Goal: Transaction & Acquisition: Purchase product/service

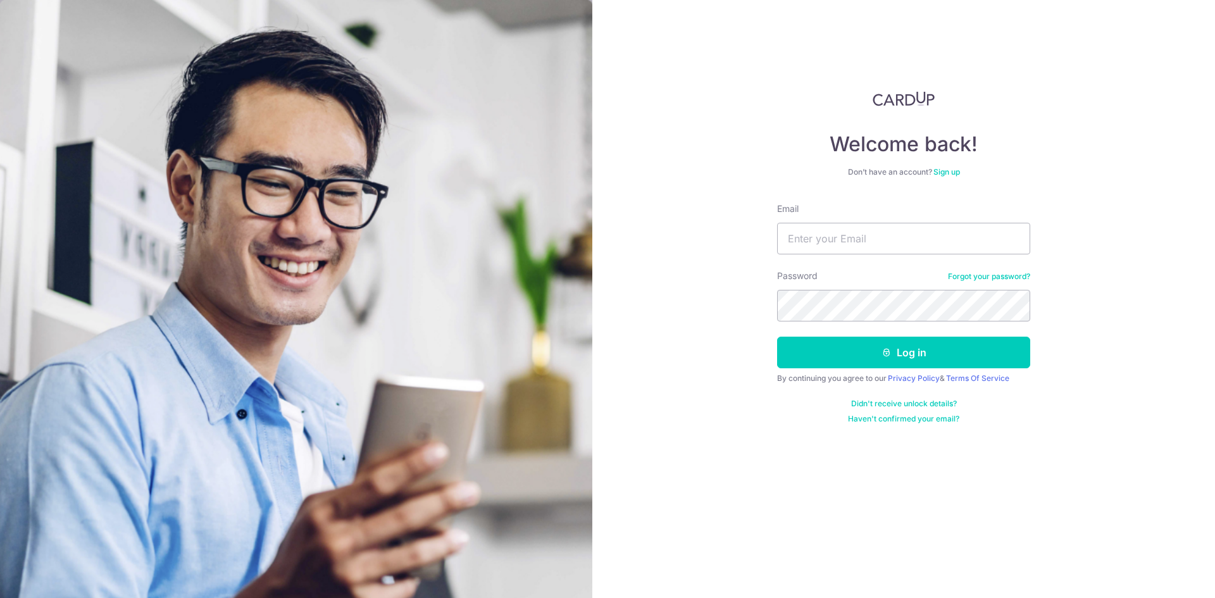
type input "[EMAIL_ADDRESS][DOMAIN_NAME]"
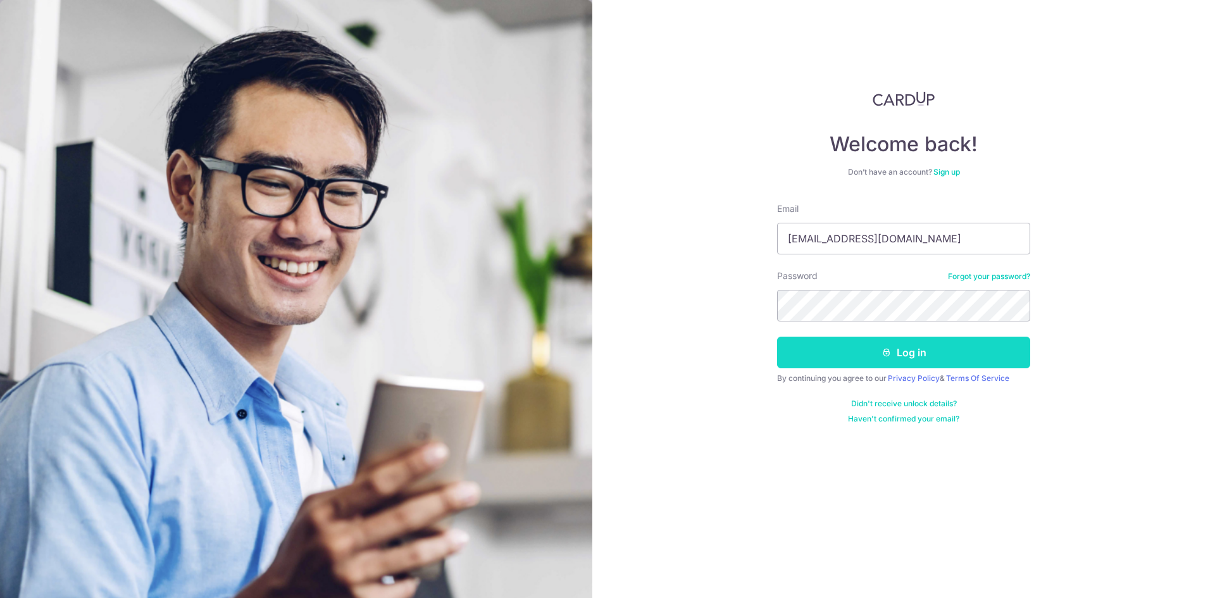
click at [859, 346] on button "Log in" at bounding box center [903, 353] width 253 height 32
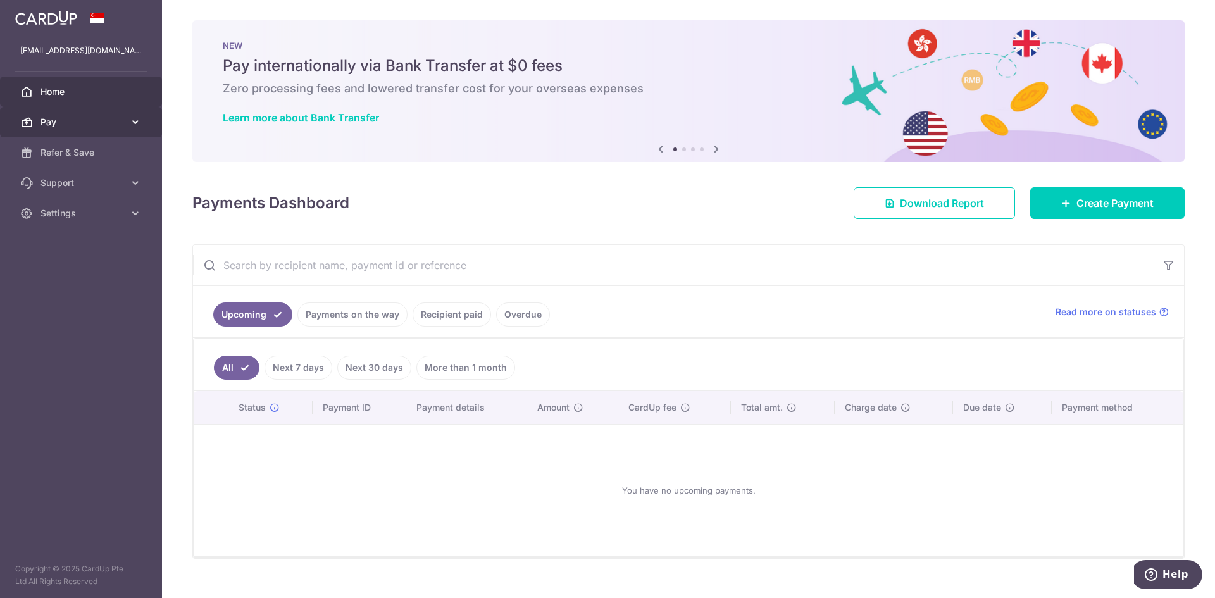
click at [55, 116] on span "Pay" at bounding box center [83, 122] width 84 height 13
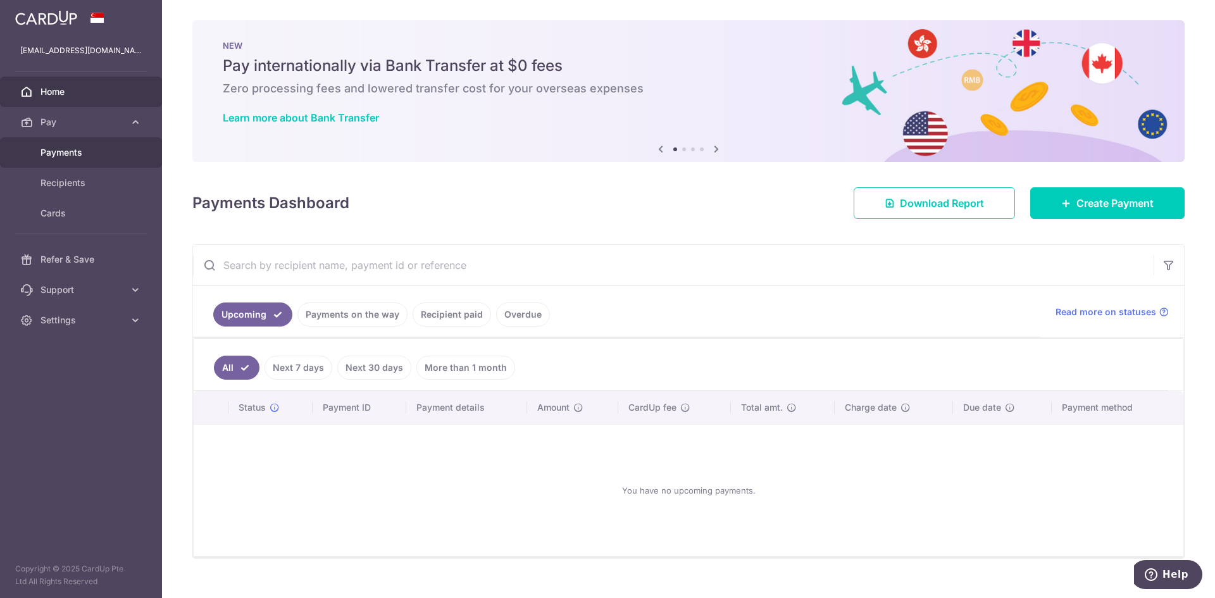
click at [92, 153] on span "Payments" at bounding box center [83, 152] width 84 height 13
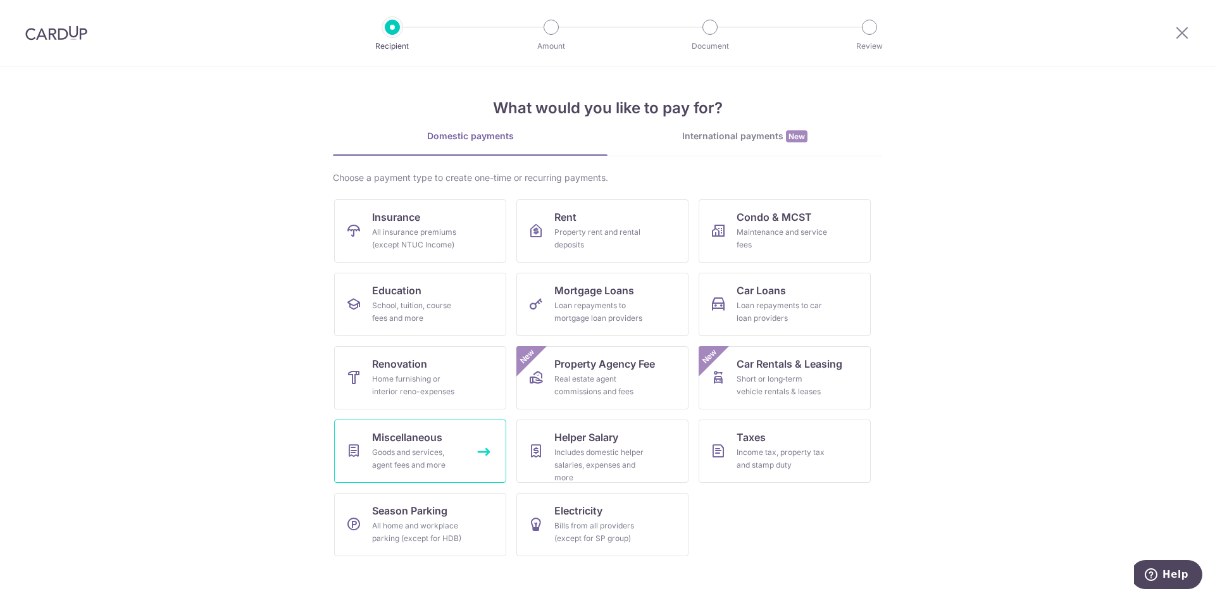
click at [426, 442] on span "Miscellaneous" at bounding box center [407, 437] width 70 height 15
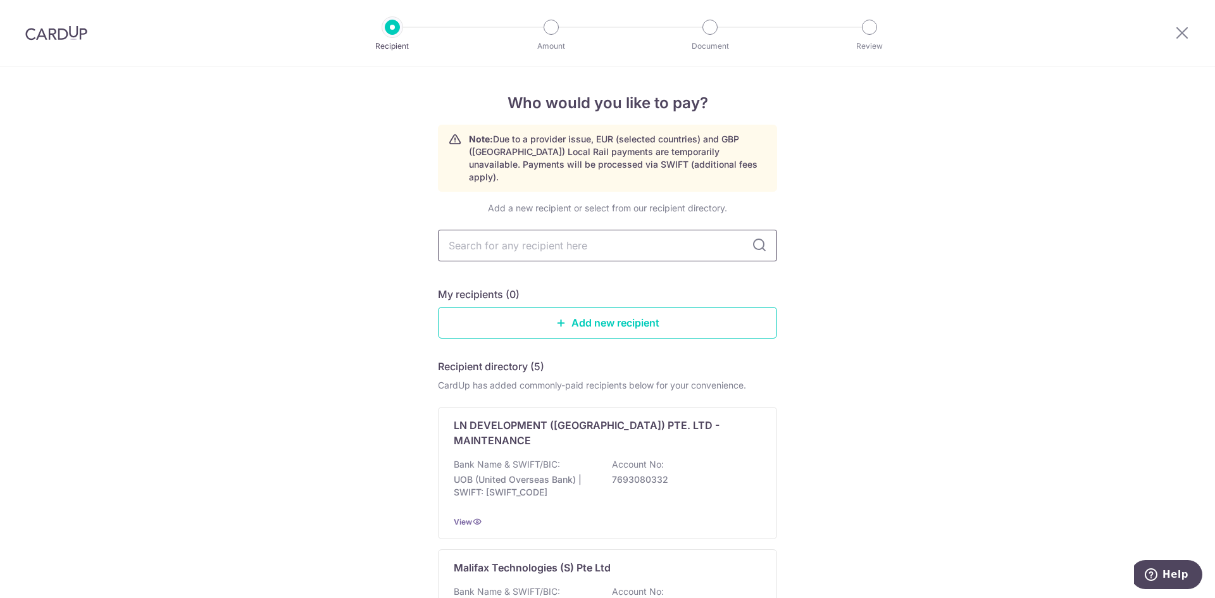
click at [570, 235] on input "text" at bounding box center [607, 246] width 339 height 32
type input "jambo"
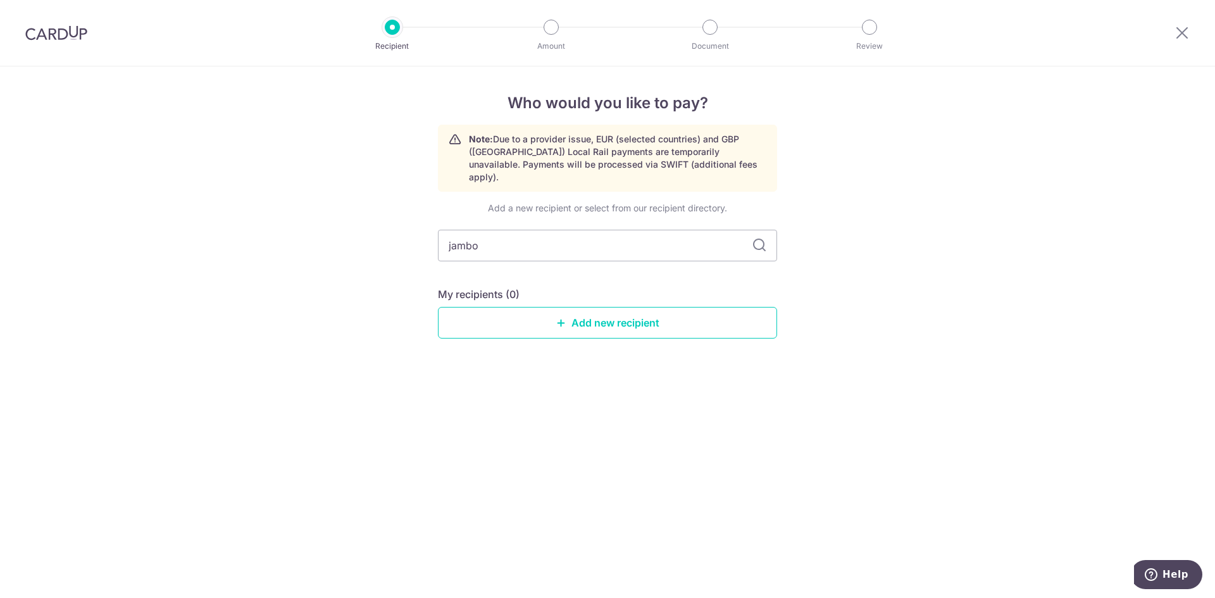
type input "jambo"
click at [567, 309] on link "Add new recipient" at bounding box center [607, 323] width 339 height 32
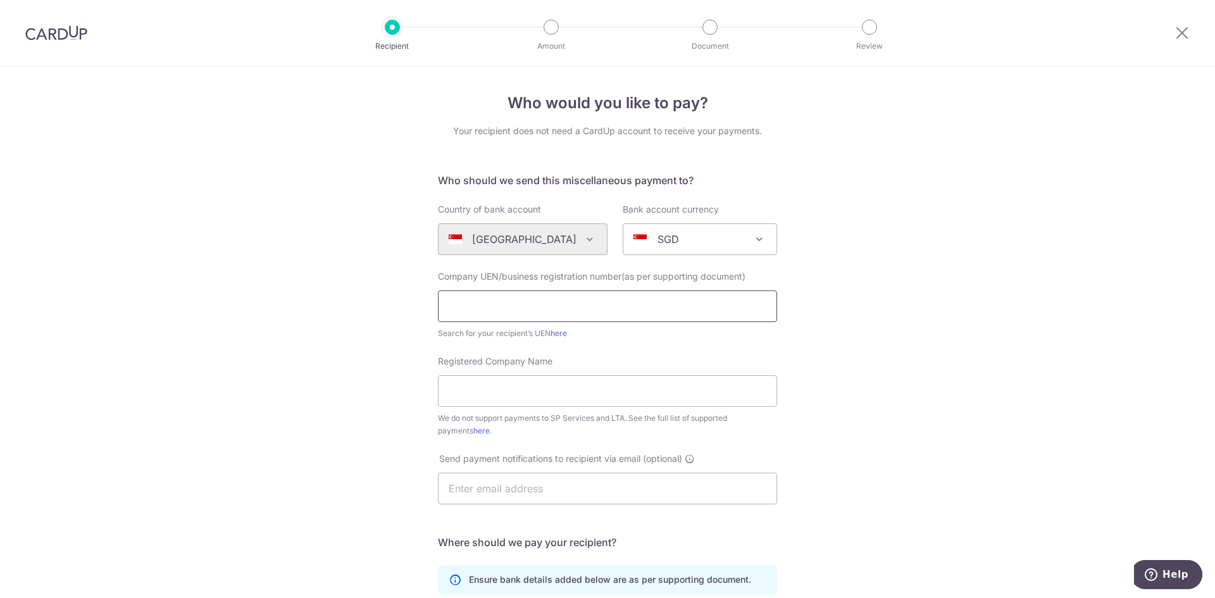
click at [567, 309] on input "text" at bounding box center [607, 306] width 339 height 32
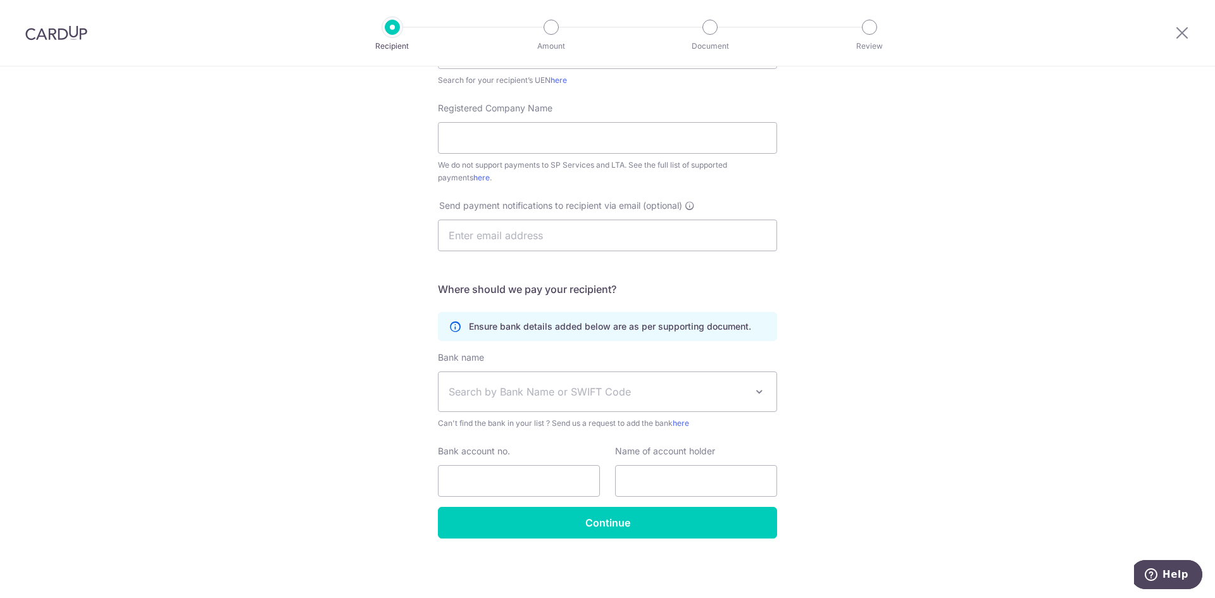
click at [179, 332] on div "Who would you like to pay? Your recipient does not need a CardUp account to rec…" at bounding box center [607, 205] width 1215 height 785
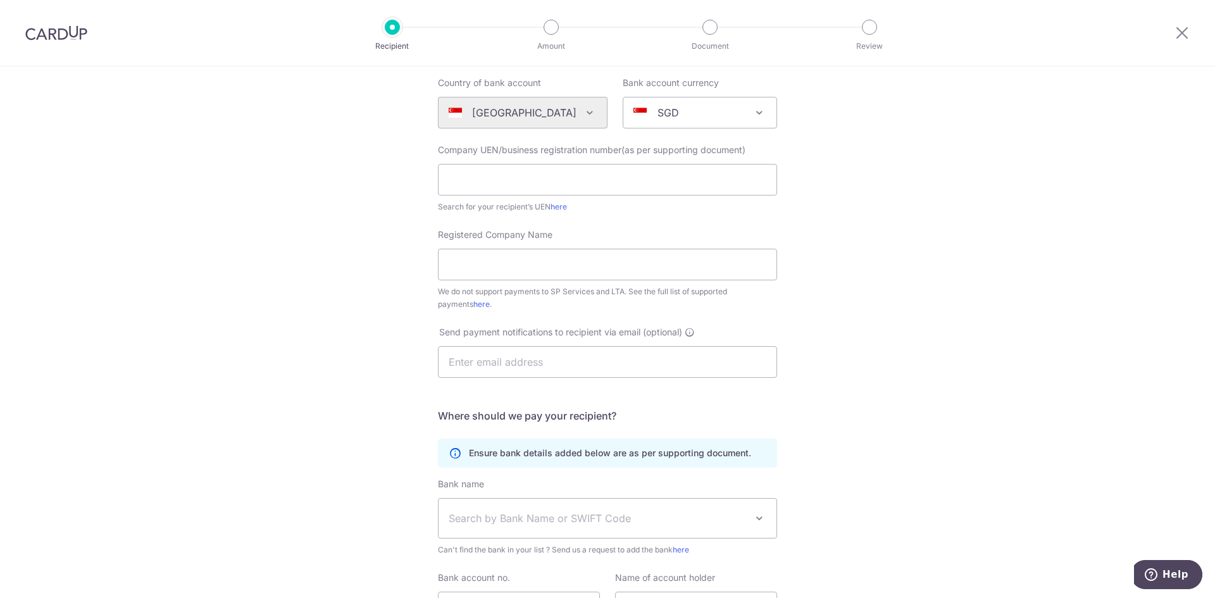
scroll to position [0, 0]
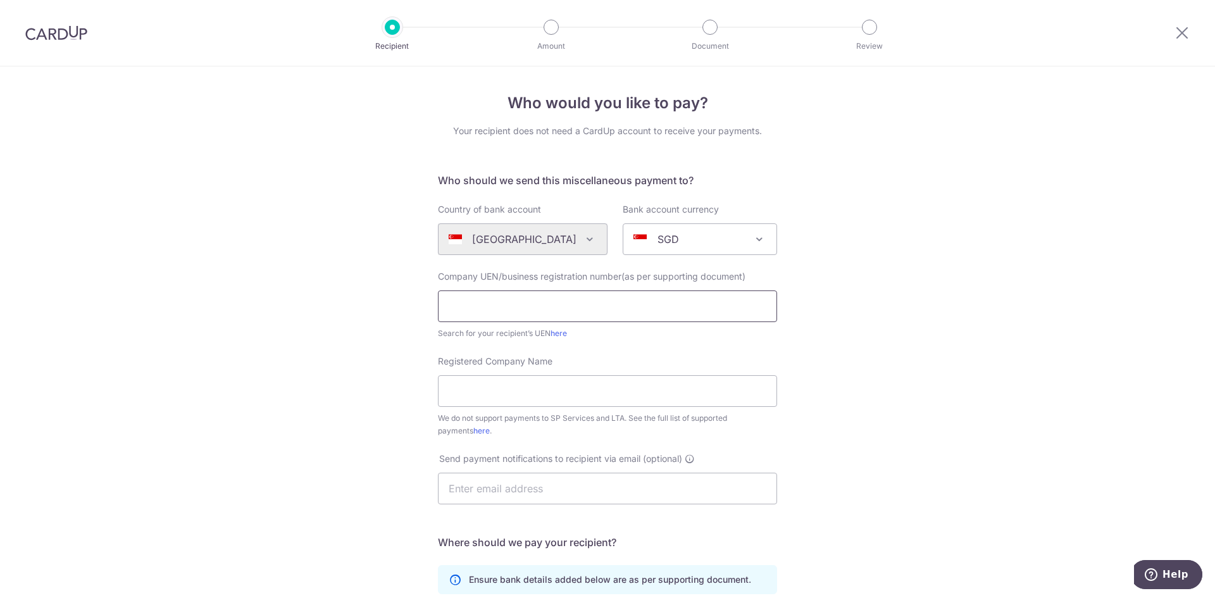
click at [506, 306] on input "text" at bounding box center [607, 306] width 339 height 32
click at [363, 339] on div "Who would you like to pay? Your recipient does not need a CardUp account to rec…" at bounding box center [607, 458] width 1215 height 785
click at [538, 307] on input "text" at bounding box center [607, 306] width 339 height 32
paste input "202332436H"
type input "202332436H"
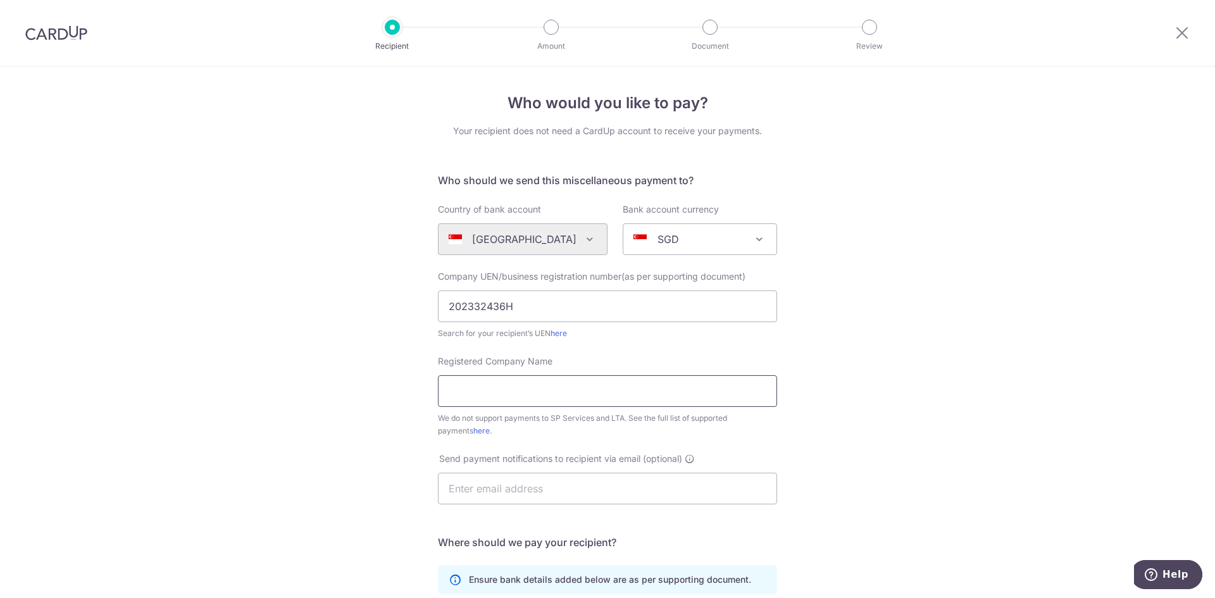
click at [525, 401] on input "Registered Company Name" at bounding box center [607, 391] width 339 height 32
click at [554, 335] on link "here" at bounding box center [559, 332] width 16 height 9
click at [546, 389] on input "Registered Company Name" at bounding box center [607, 391] width 339 height 32
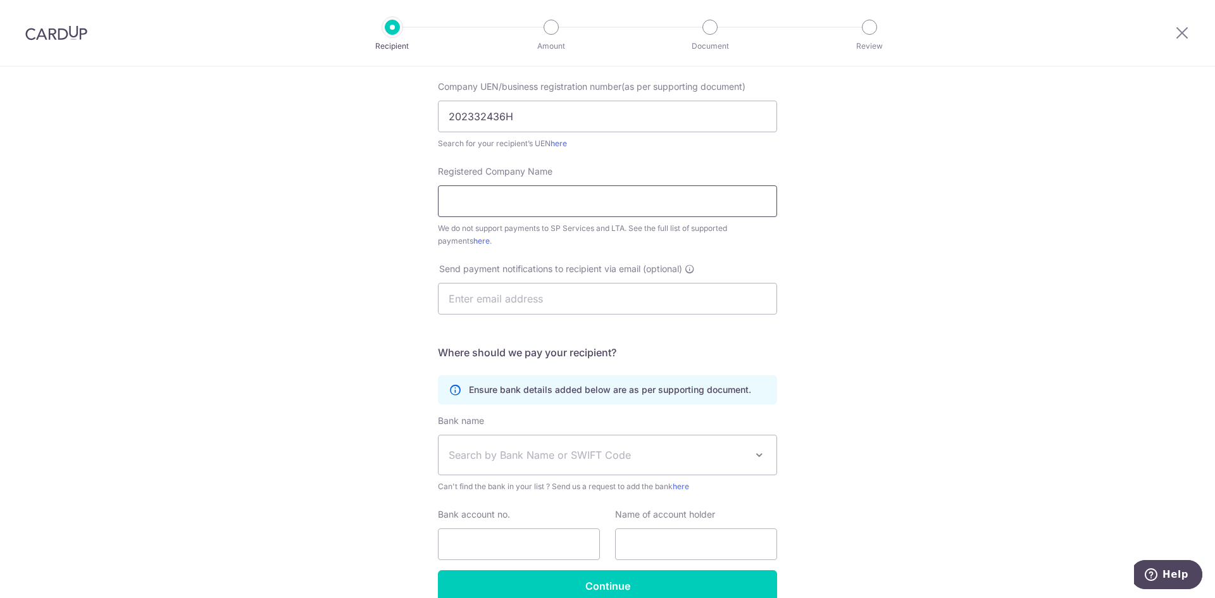
scroll to position [253, 0]
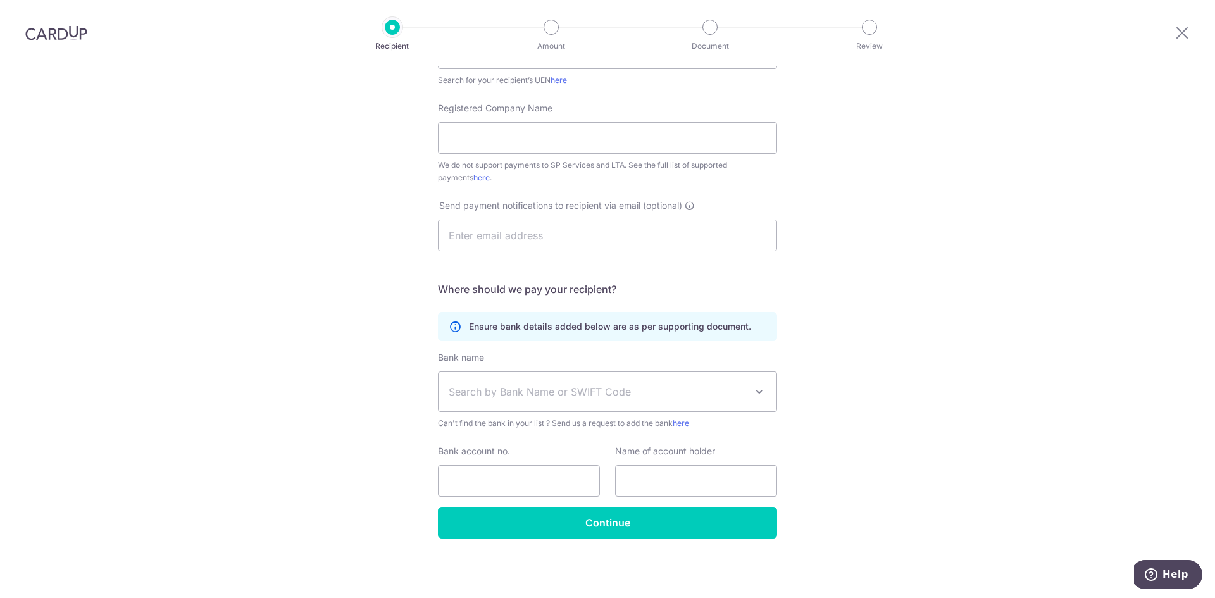
click at [582, 389] on span "Search by Bank Name or SWIFT Code" at bounding box center [597, 391] width 297 height 15
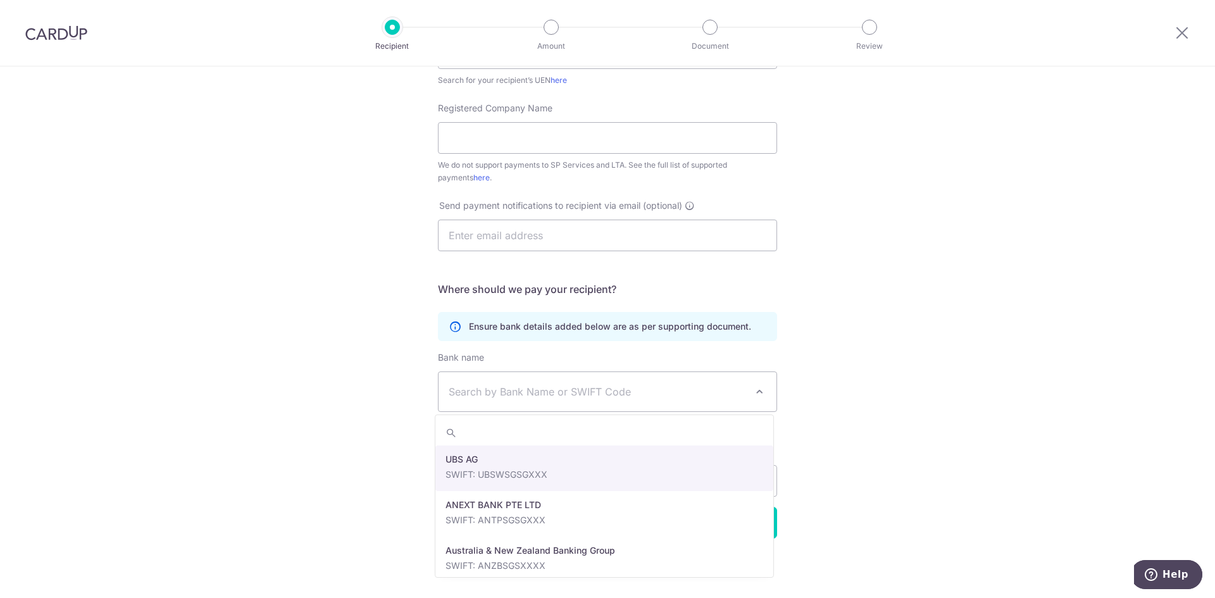
type input "Wise Asia-Pacific Pte. Ltd."
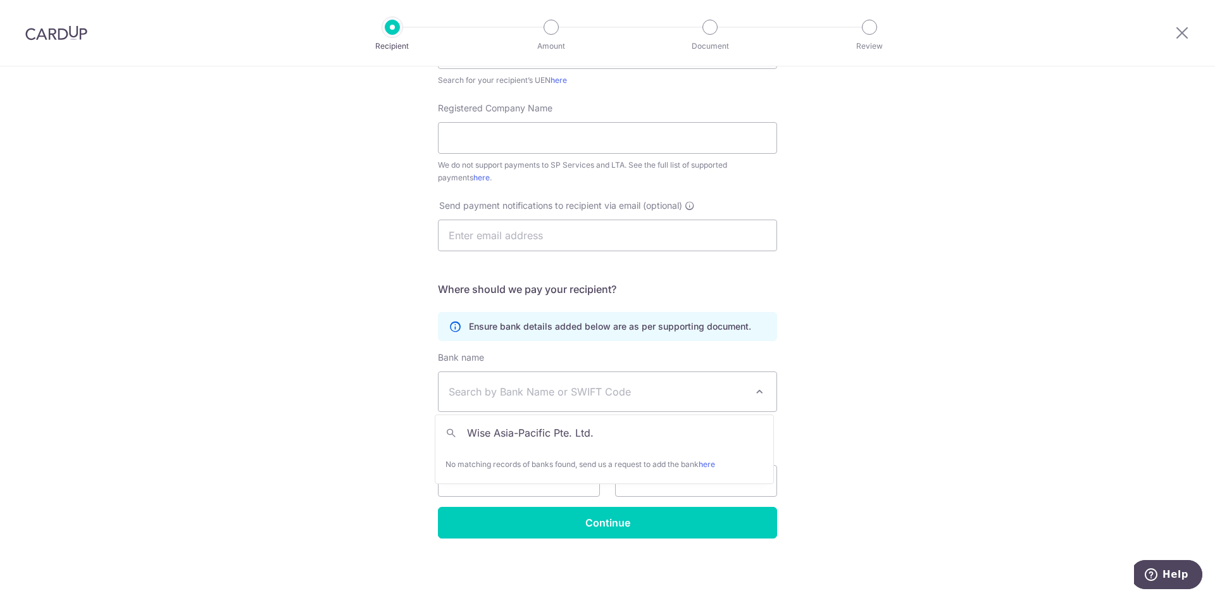
drag, startPoint x: 602, startPoint y: 437, endPoint x: 406, endPoint y: 458, distance: 197.4
click at [406, 458] on div "Who would you like to pay? Your recipient does not need a CardUp account to rec…" at bounding box center [607, 205] width 1215 height 785
click at [359, 256] on div "Who would you like to pay? Your recipient does not need a CardUp account to rec…" at bounding box center [607, 205] width 1215 height 785
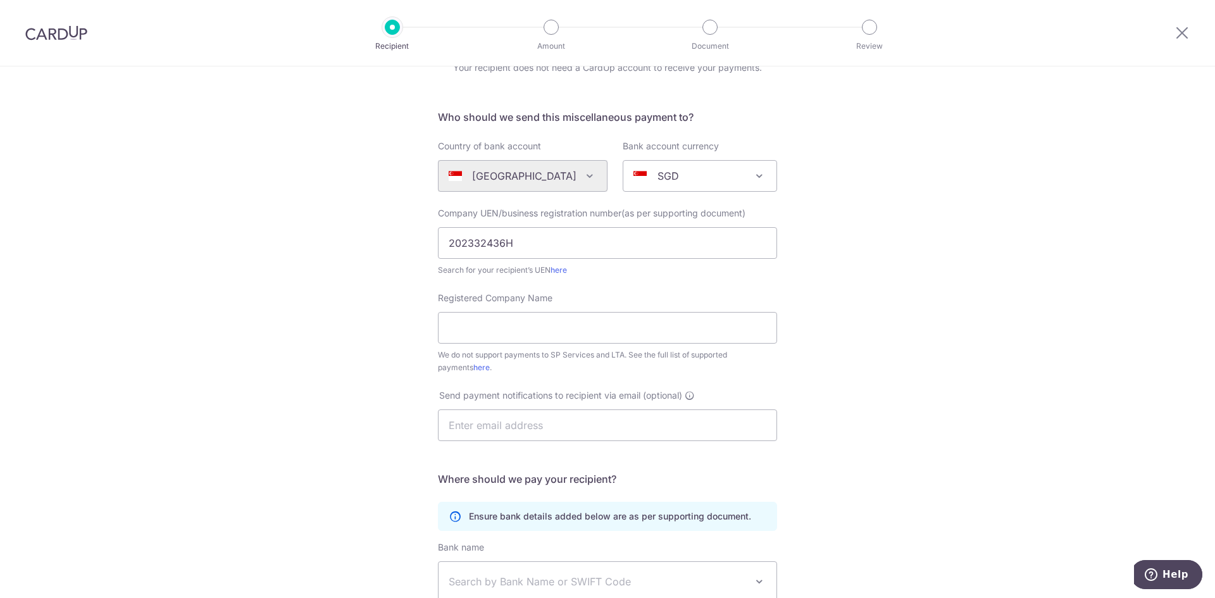
scroll to position [190, 0]
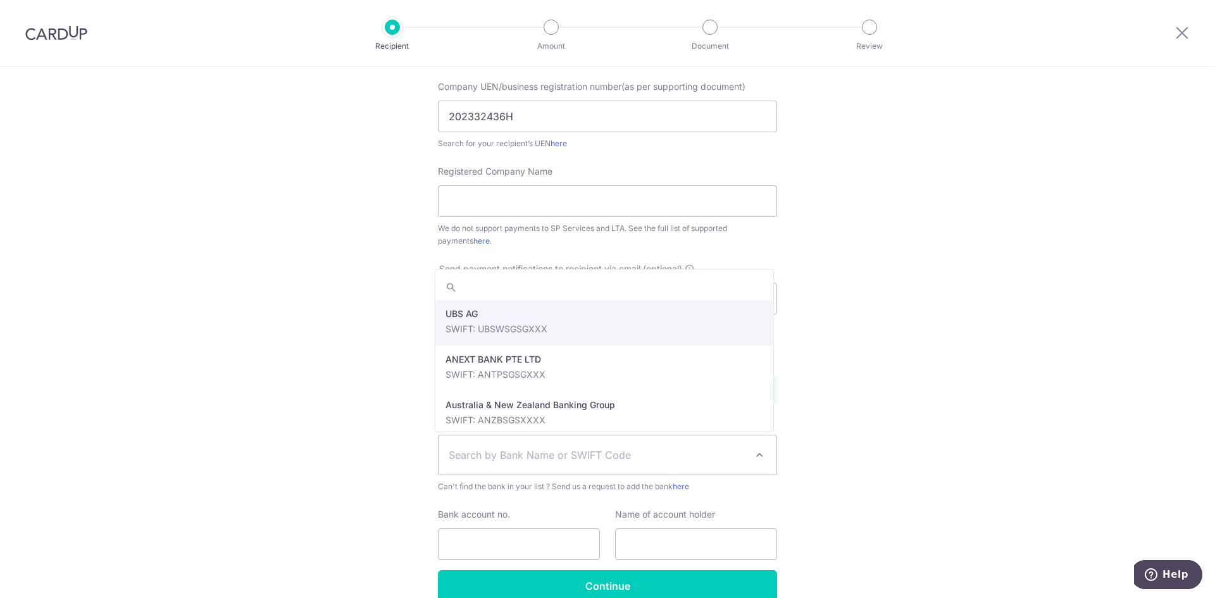
click at [639, 451] on span "Search by Bank Name or SWIFT Code" at bounding box center [597, 454] width 297 height 15
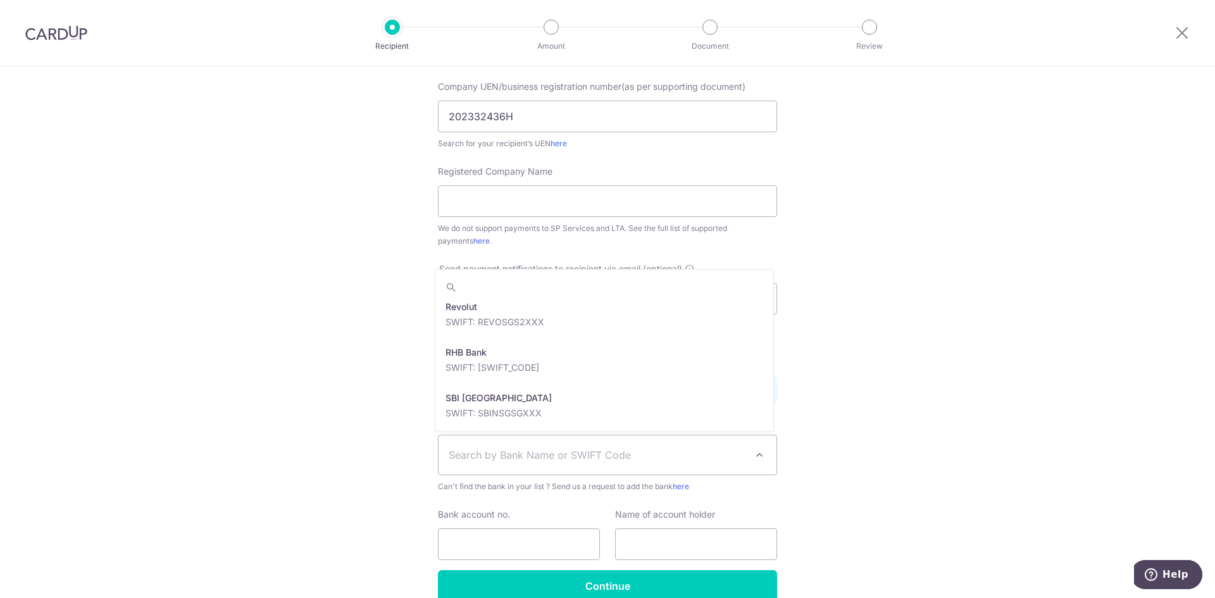
scroll to position [2881, 0]
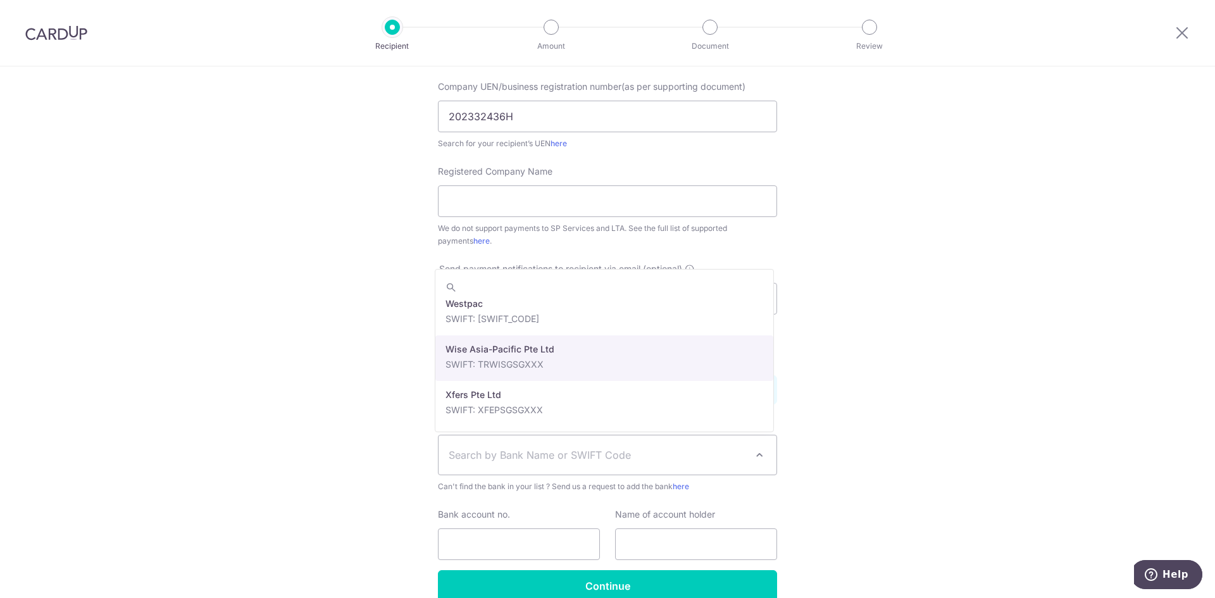
select select "22417"
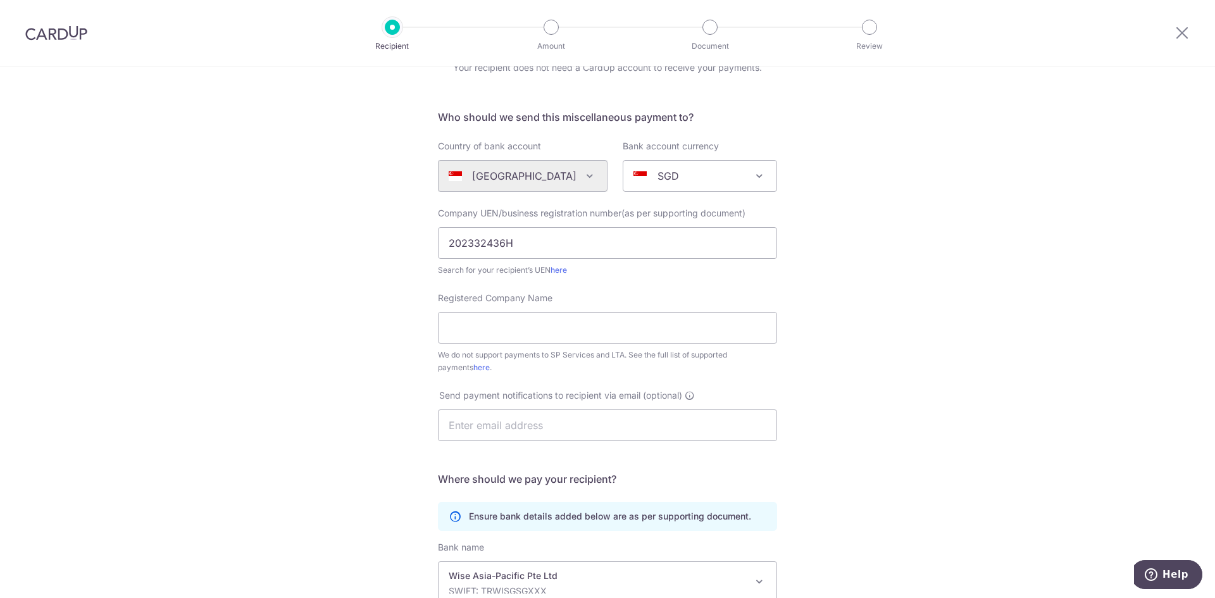
scroll to position [0, 0]
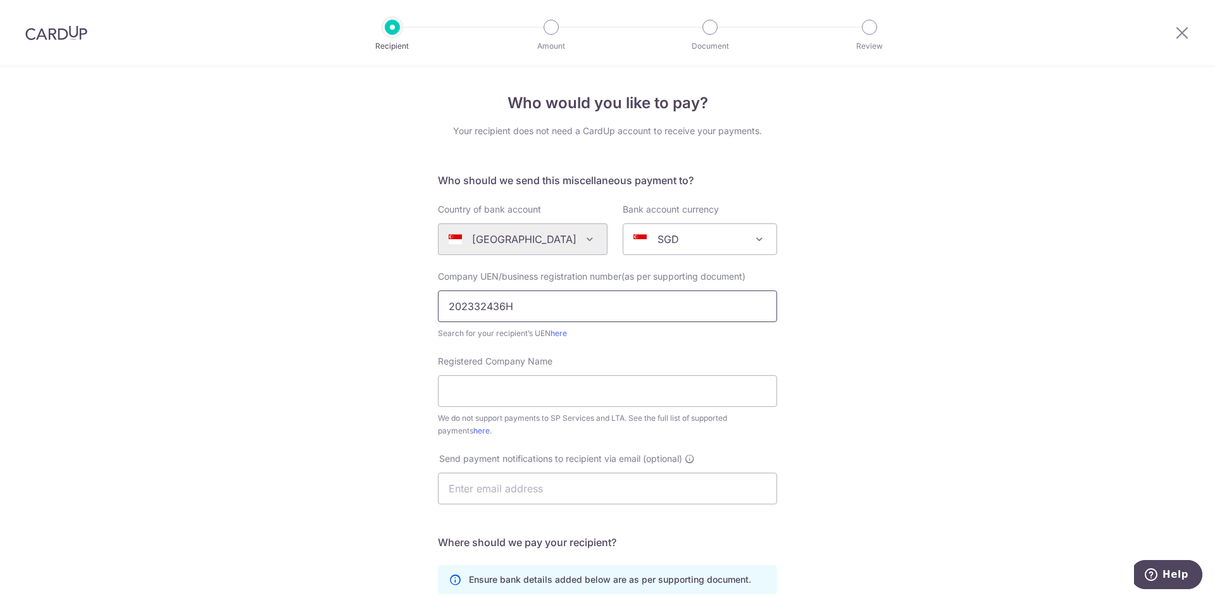
drag, startPoint x: 547, startPoint y: 302, endPoint x: 361, endPoint y: 290, distance: 185.8
click at [361, 290] on div "Who would you like to pay? Your recipient does not need a CardUp account to rec…" at bounding box center [607, 458] width 1215 height 785
click at [516, 381] on input "Registered Company Name" at bounding box center [607, 391] width 339 height 32
click at [521, 311] on input "text" at bounding box center [607, 306] width 339 height 32
paste input "201422384R"
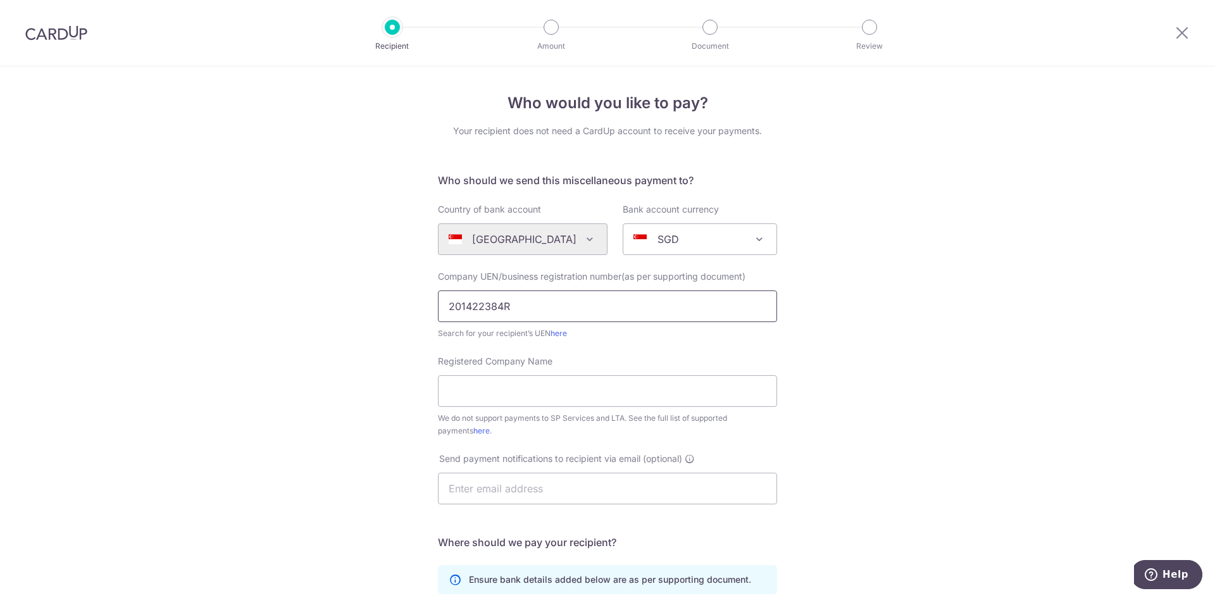
type input "201422384R"
click at [506, 411] on div "Registered Company Name We do not support payments to SP Services and LTA. See …" at bounding box center [607, 396] width 339 height 82
click at [513, 389] on input "Registered Company Name" at bounding box center [607, 391] width 339 height 32
click at [518, 393] on input "Registered Company Name" at bounding box center [607, 391] width 339 height 32
paste input "Jambo Journeys"
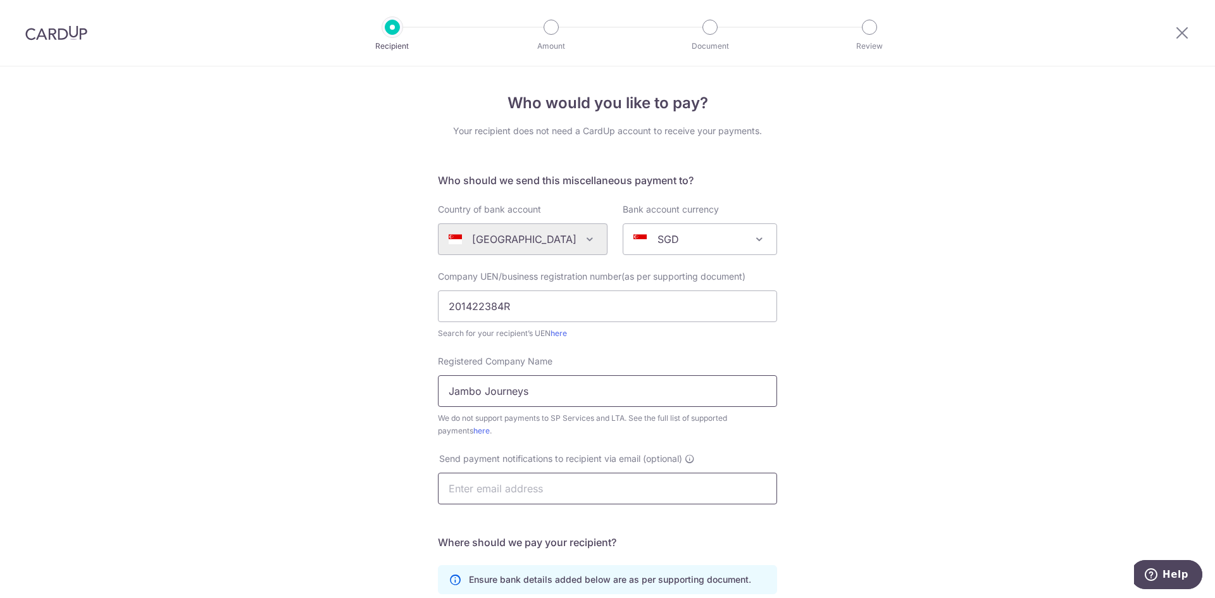
type input "Jambo Journeys"
click at [540, 490] on input "text" at bounding box center [607, 489] width 339 height 32
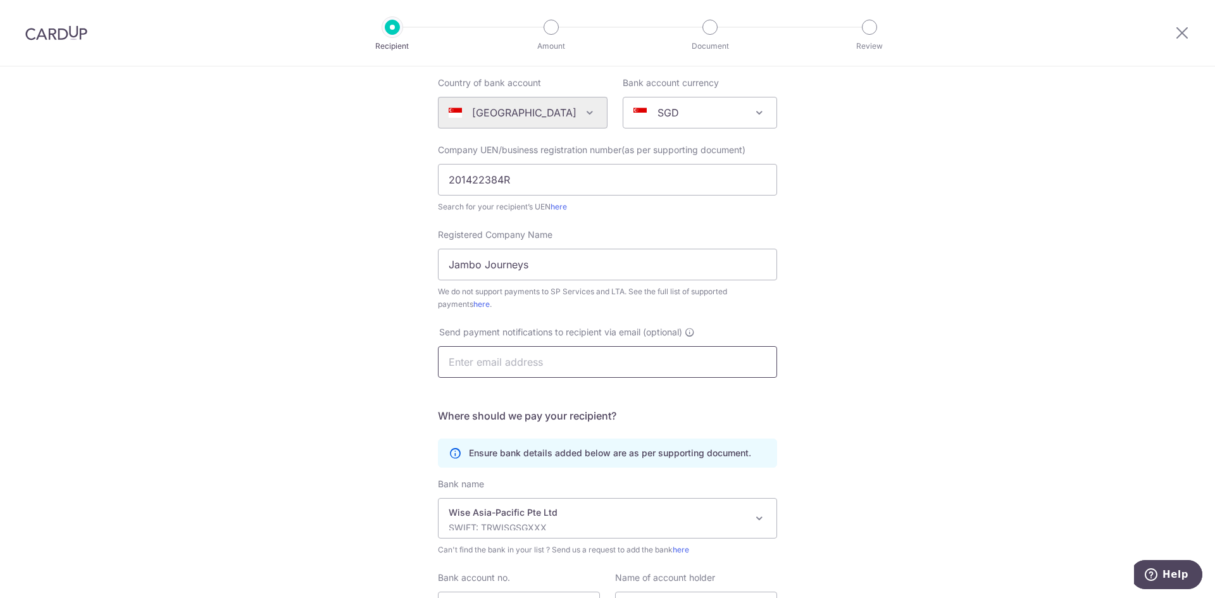
scroll to position [190, 0]
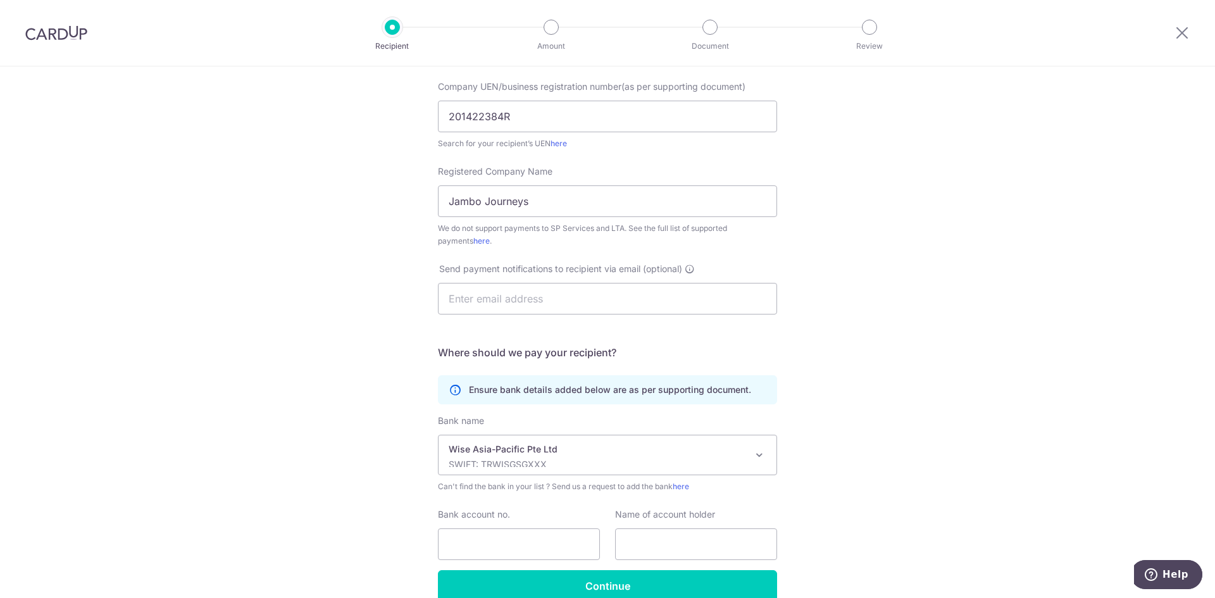
click at [491, 315] on div "Send payment notifications to recipient via email (optional)" at bounding box center [607, 296] width 354 height 67
click at [506, 304] on input "text" at bounding box center [607, 299] width 339 height 32
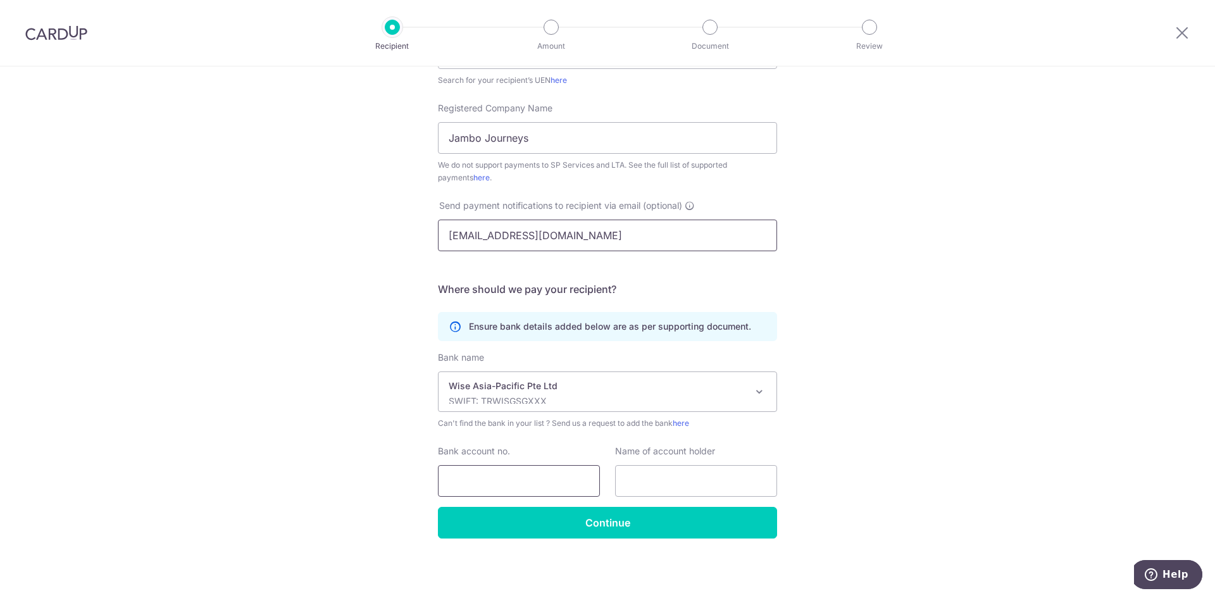
type input "kaitingfoo@gmail.com"
click at [524, 469] on input "Bank account no." at bounding box center [519, 481] width 162 height 32
click at [502, 485] on input "Bank account no." at bounding box center [519, 481] width 162 height 32
paste input "102-776-14"
type input "102-776-14"
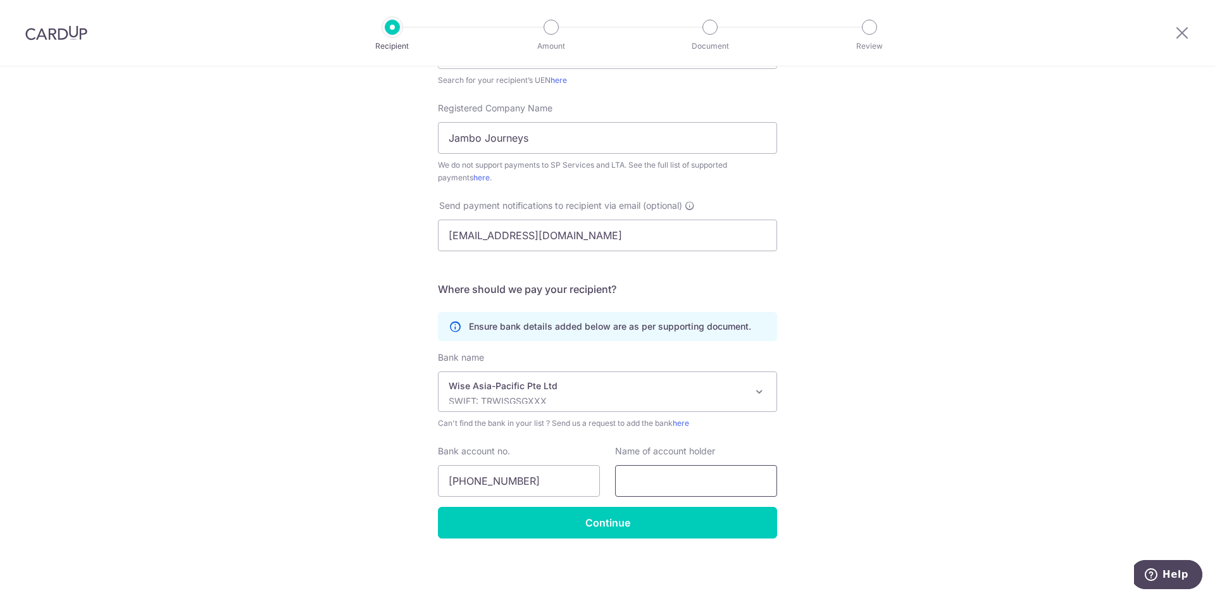
click at [651, 477] on input "text" at bounding box center [696, 481] width 162 height 32
paste input "Jambo Journeys"
type input "Jambo Journeys"
drag, startPoint x: 551, startPoint y: 129, endPoint x: 366, endPoint y: 144, distance: 186.0
click at [366, 144] on div "Who would you like to pay? Your recipient does not need a CardUp account to rec…" at bounding box center [607, 205] width 1215 height 785
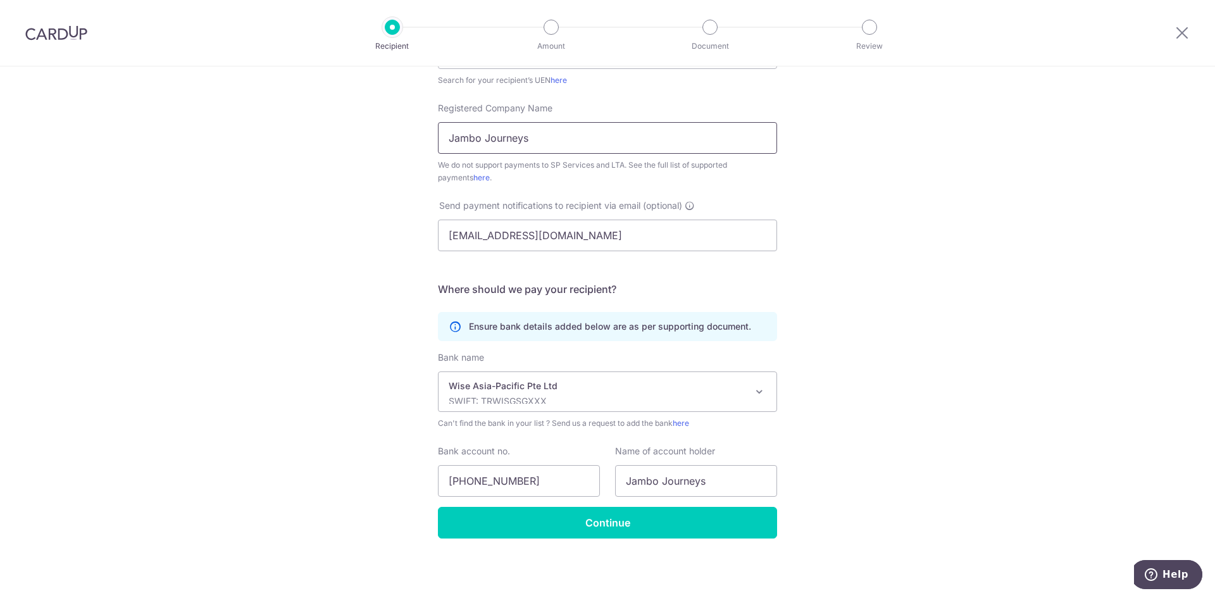
paste input "Wise Asia-Pacific Pte. Ltd."
type input "Wise Asia-Pacific Pte. Ltd."
click at [849, 250] on div "Who would you like to pay? Your recipient does not need a CardUp account to rec…" at bounding box center [607, 205] width 1215 height 785
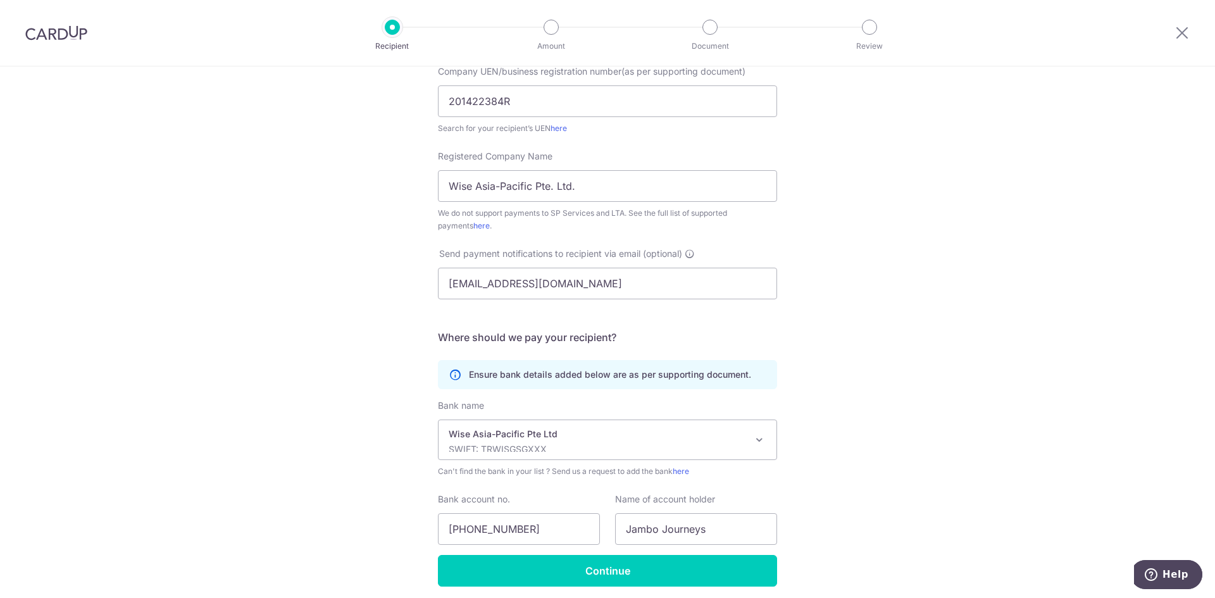
scroll to position [202, 0]
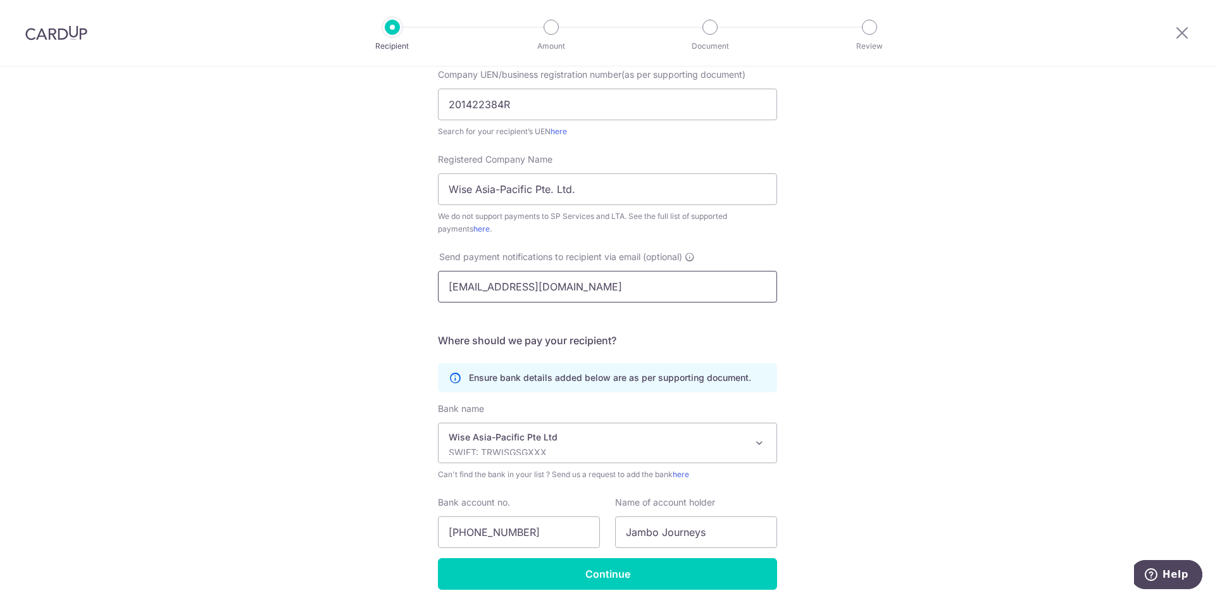
drag, startPoint x: 578, startPoint y: 280, endPoint x: 377, endPoint y: 281, distance: 201.3
click at [377, 281] on div "Who would you like to pay? Your recipient does not need a CardUp account to rec…" at bounding box center [607, 257] width 1215 height 785
paste input "hello@jambojourneys"
type input "hello@jambojourneys.com"
click at [596, 567] on input "Continue" at bounding box center [607, 574] width 339 height 32
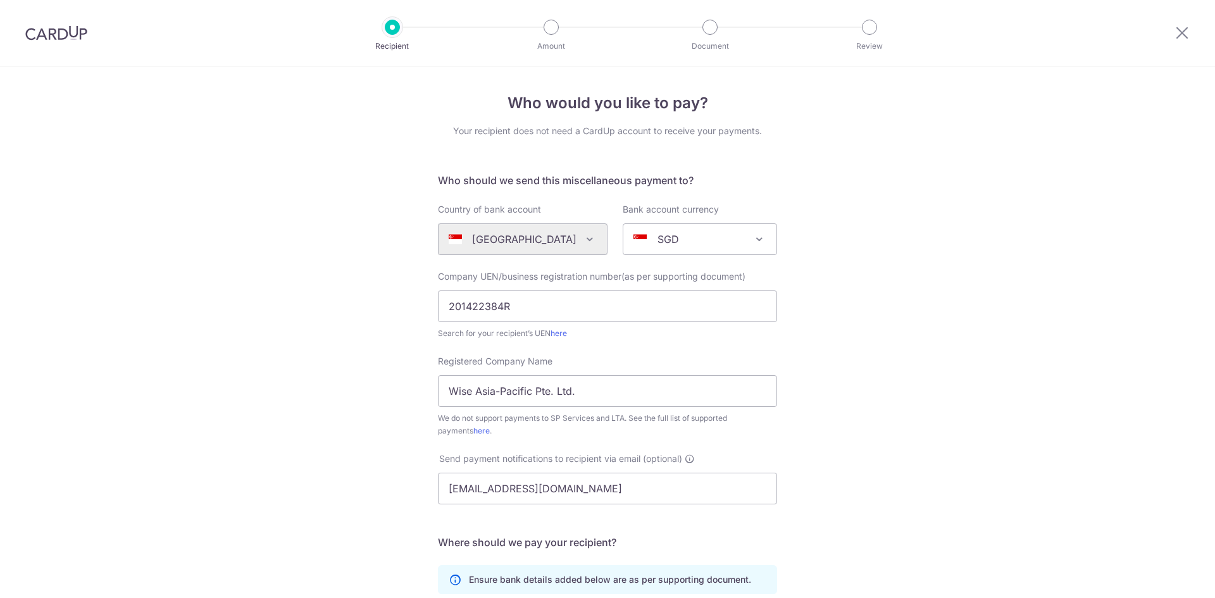
scroll to position [284, 0]
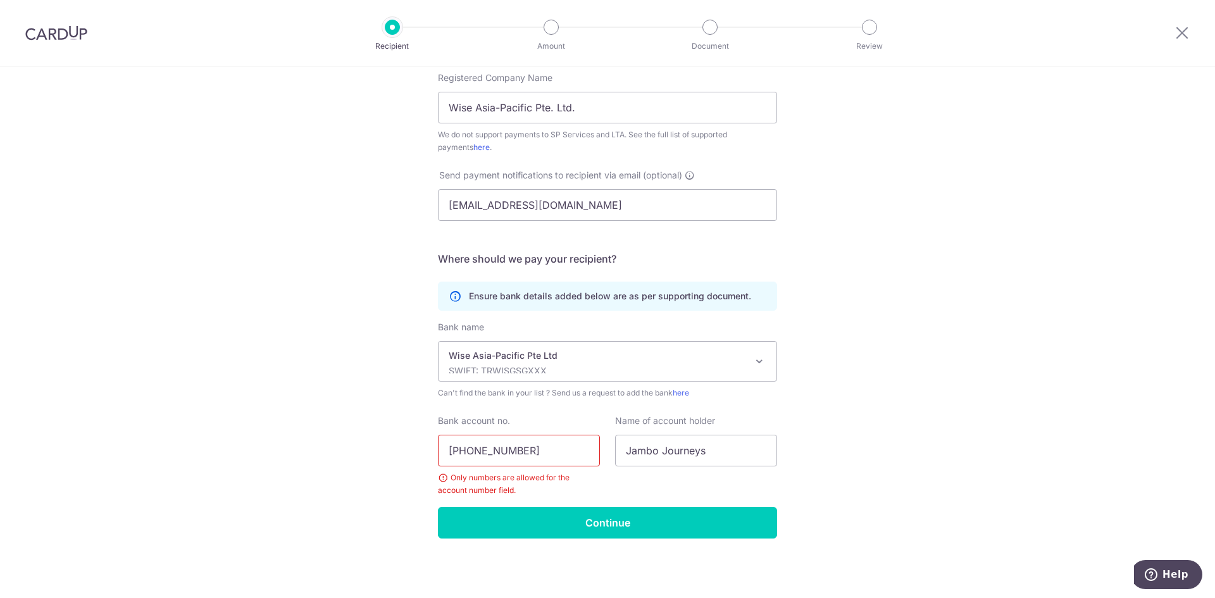
click at [465, 450] on input "[PHONE_NUMBER]" at bounding box center [519, 451] width 162 height 32
click at [484, 452] on input "102776-14" at bounding box center [519, 451] width 162 height 32
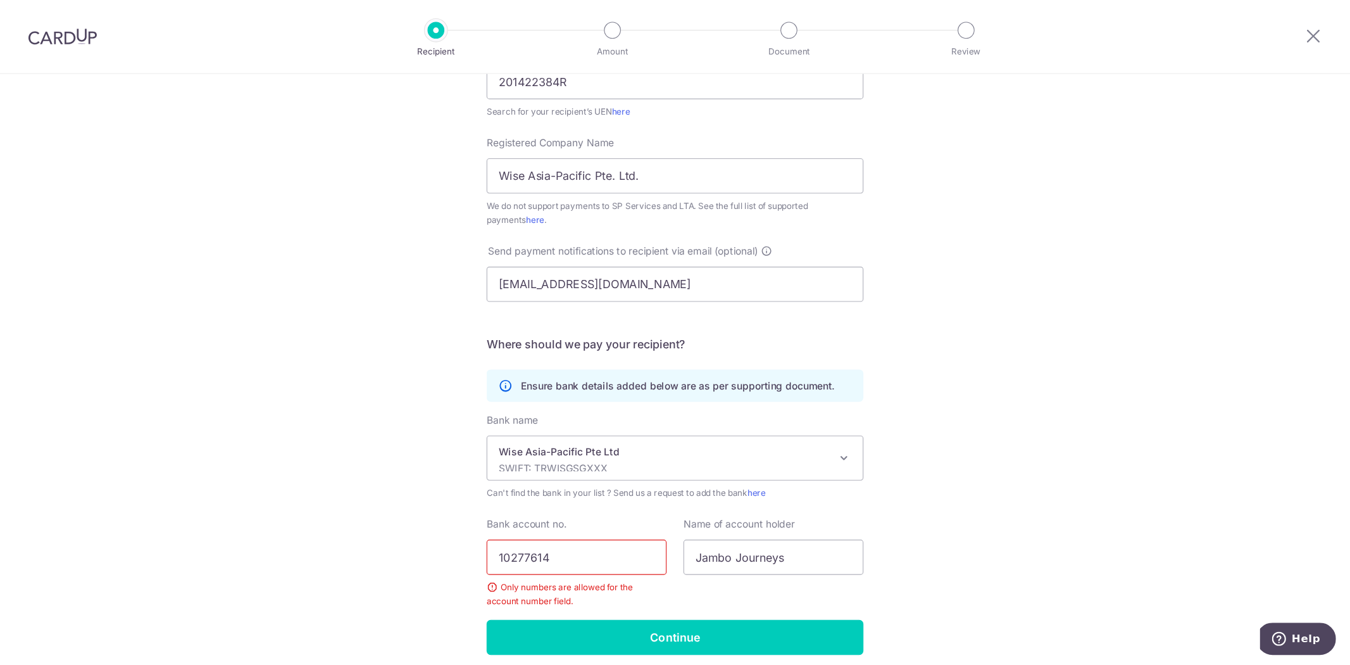
scroll to position [228, 0]
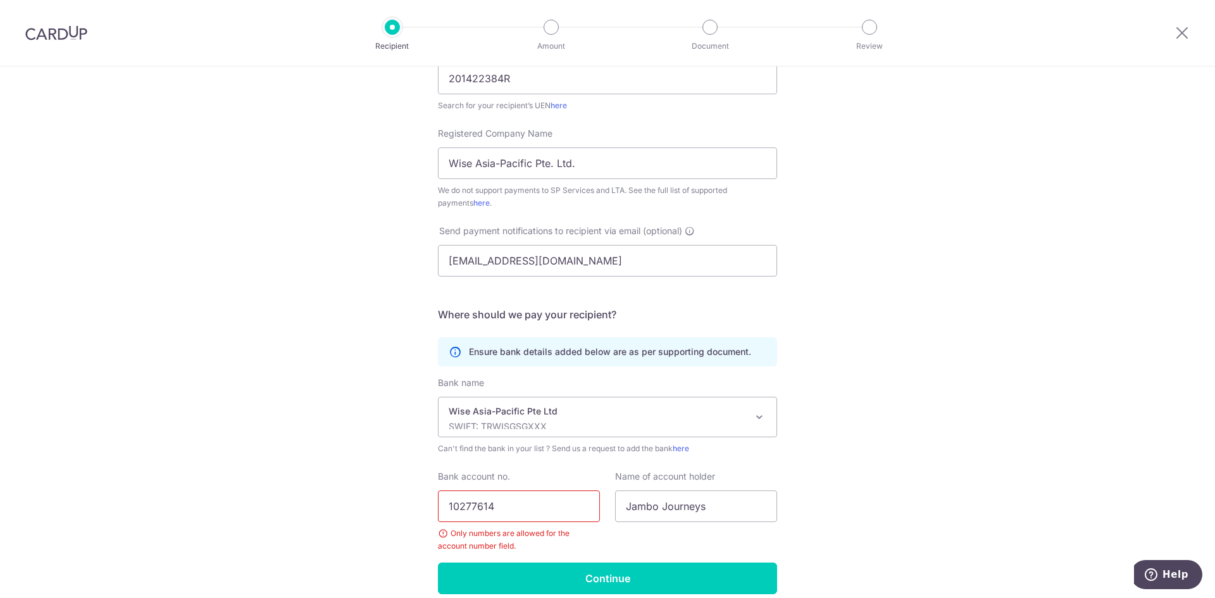
type input "10277614"
click at [980, 411] on div "Who would you like to pay? Your recipient does not need a CardUp account to rec…" at bounding box center [607, 246] width 1215 height 815
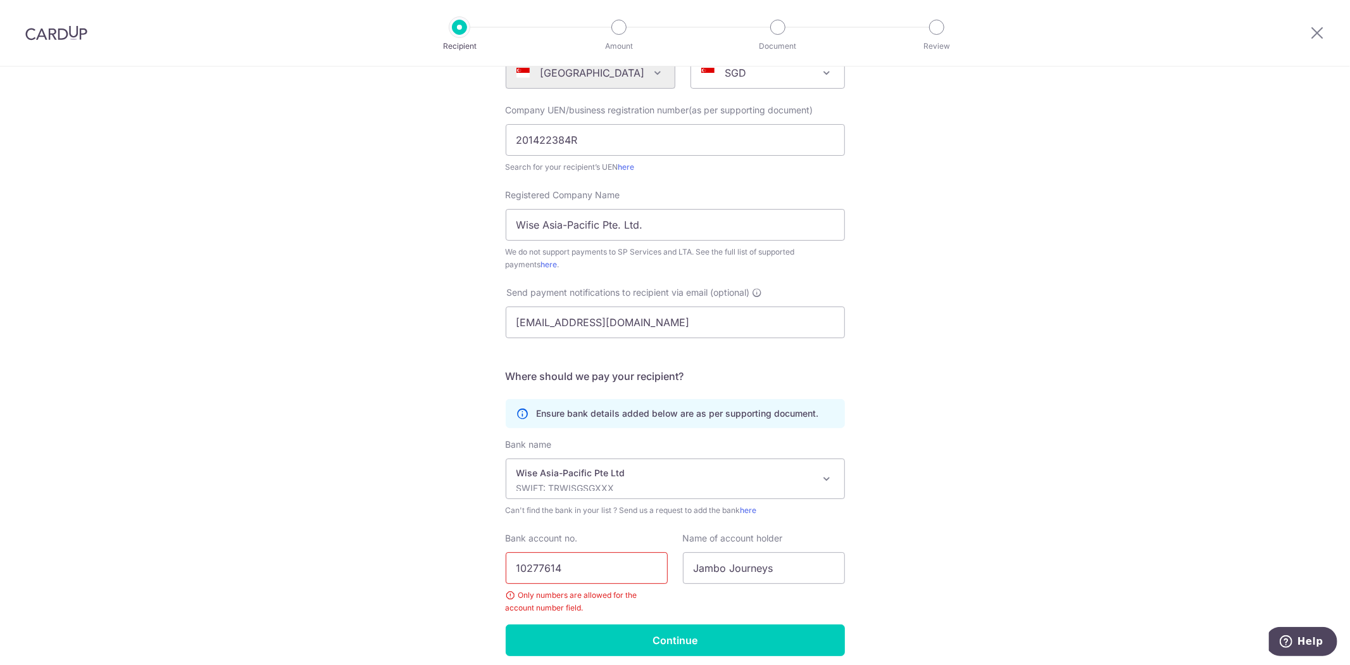
scroll to position [166, 0]
click at [1214, 423] on div "Who would you like to pay? Your recipient does not need a CardUp account to rec…" at bounding box center [675, 308] width 1350 height 815
click at [709, 597] on input "Continue" at bounding box center [675, 641] width 339 height 32
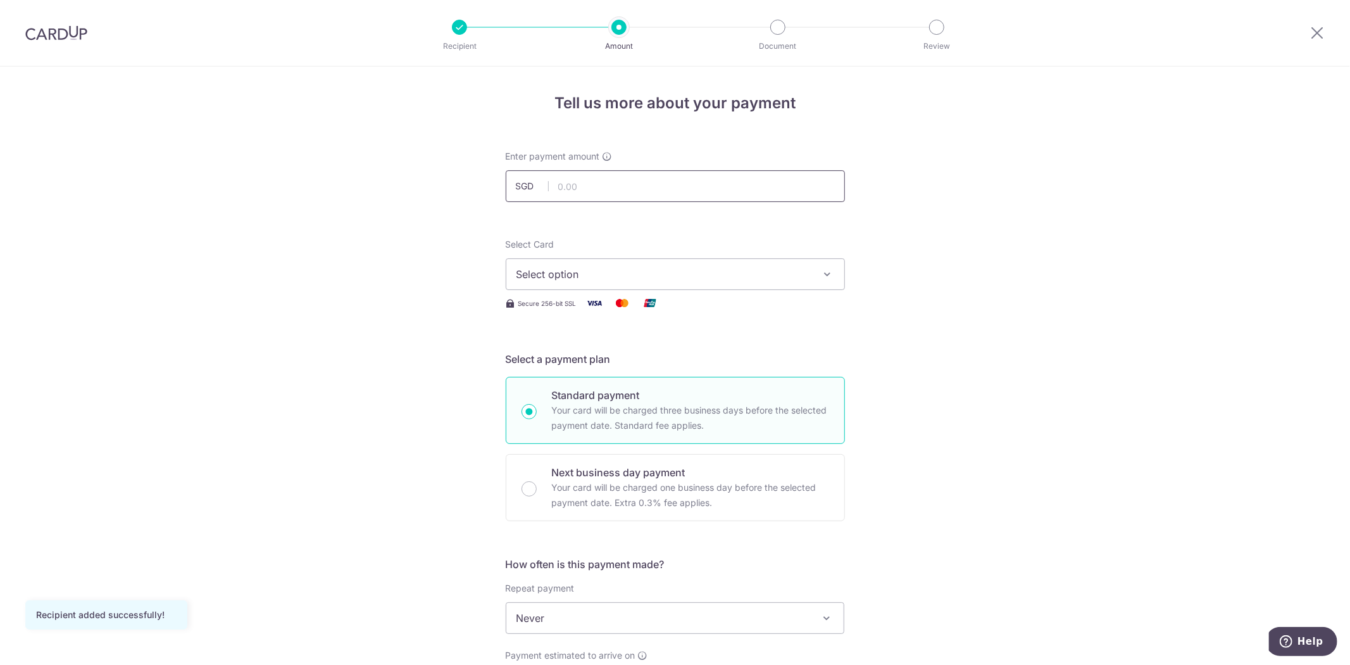
click at [620, 184] on input "text" at bounding box center [675, 186] width 339 height 32
click at [904, 211] on div "Tell us more about your payment Enter payment amount SGD 1,000.00 1000.00 Recip…" at bounding box center [675, 638] width 1350 height 1145
click at [689, 301] on div "Secure 256-bit SSL" at bounding box center [675, 303] width 339 height 16
click at [706, 263] on button "Select option" at bounding box center [675, 274] width 339 height 32
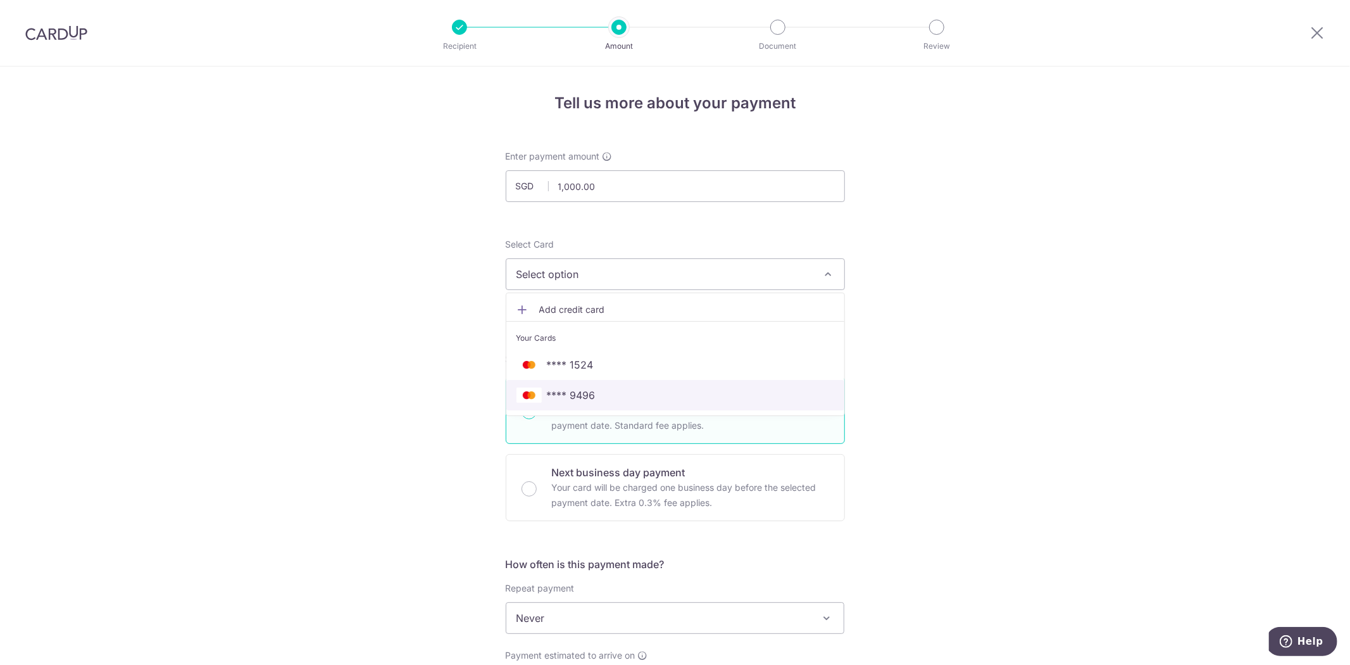
click at [596, 393] on span "**** 9496" at bounding box center [675, 394] width 318 height 15
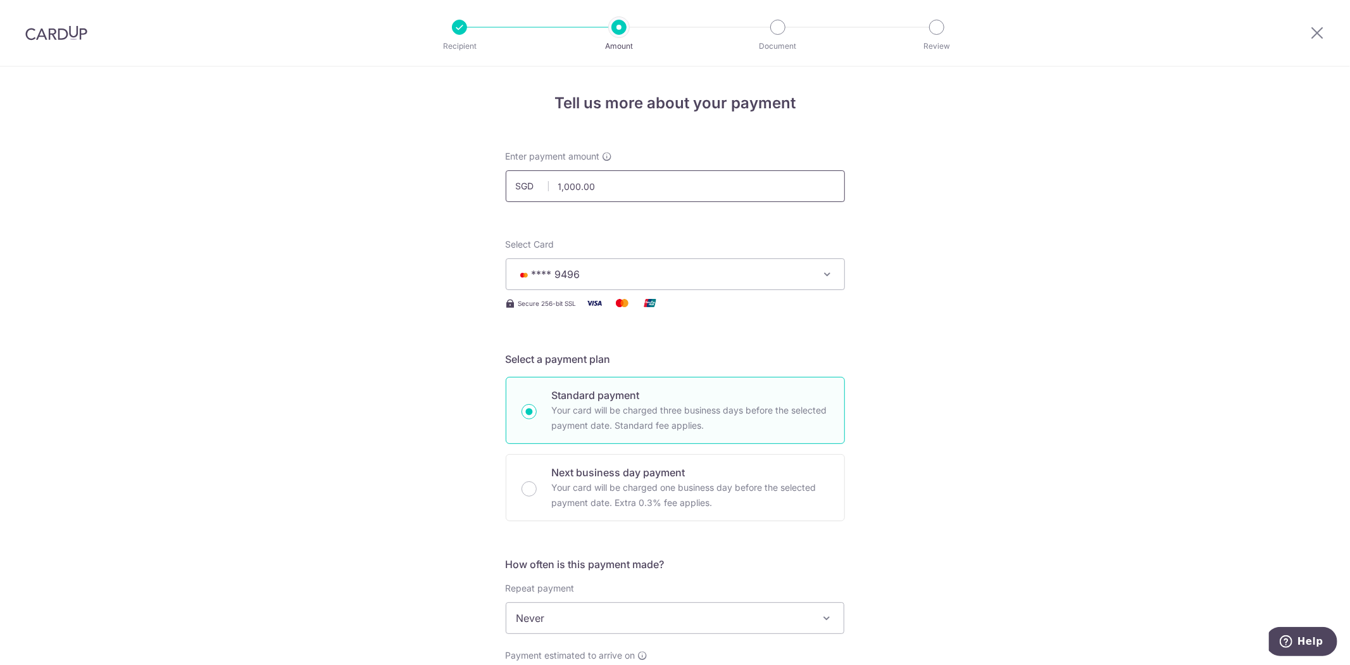
drag, startPoint x: 627, startPoint y: 185, endPoint x: 501, endPoint y: 186, distance: 125.3
click at [506, 186] on input "1,000.00" at bounding box center [675, 186] width 339 height 32
click at [652, 194] on input "1,000.00" at bounding box center [675, 186] width 339 height 32
drag, startPoint x: 621, startPoint y: 193, endPoint x: 521, endPoint y: 191, distance: 100.0
click at [521, 191] on div "SGD 1,000.00 1000.00" at bounding box center [675, 186] width 339 height 32
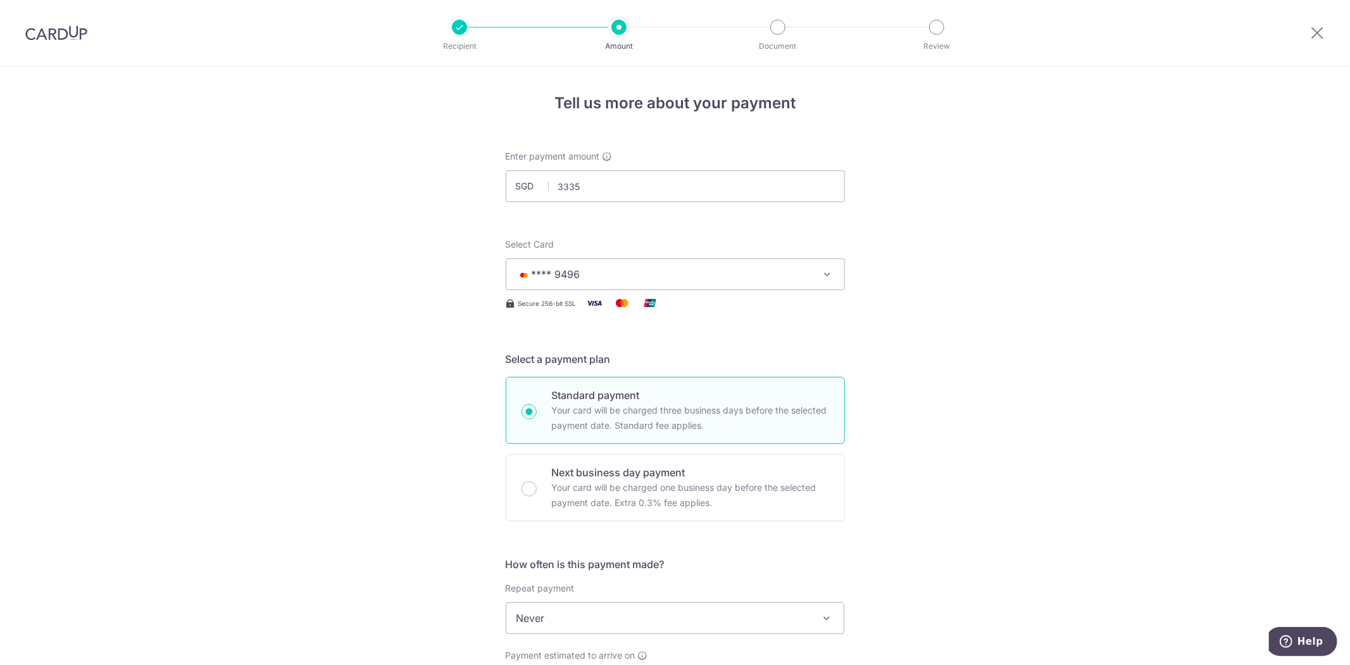
click at [1053, 275] on div "Tell us more about your payment Enter payment amount SGD 3335 1000.00 Recipient…" at bounding box center [675, 638] width 1350 height 1145
type input "3,335.00"
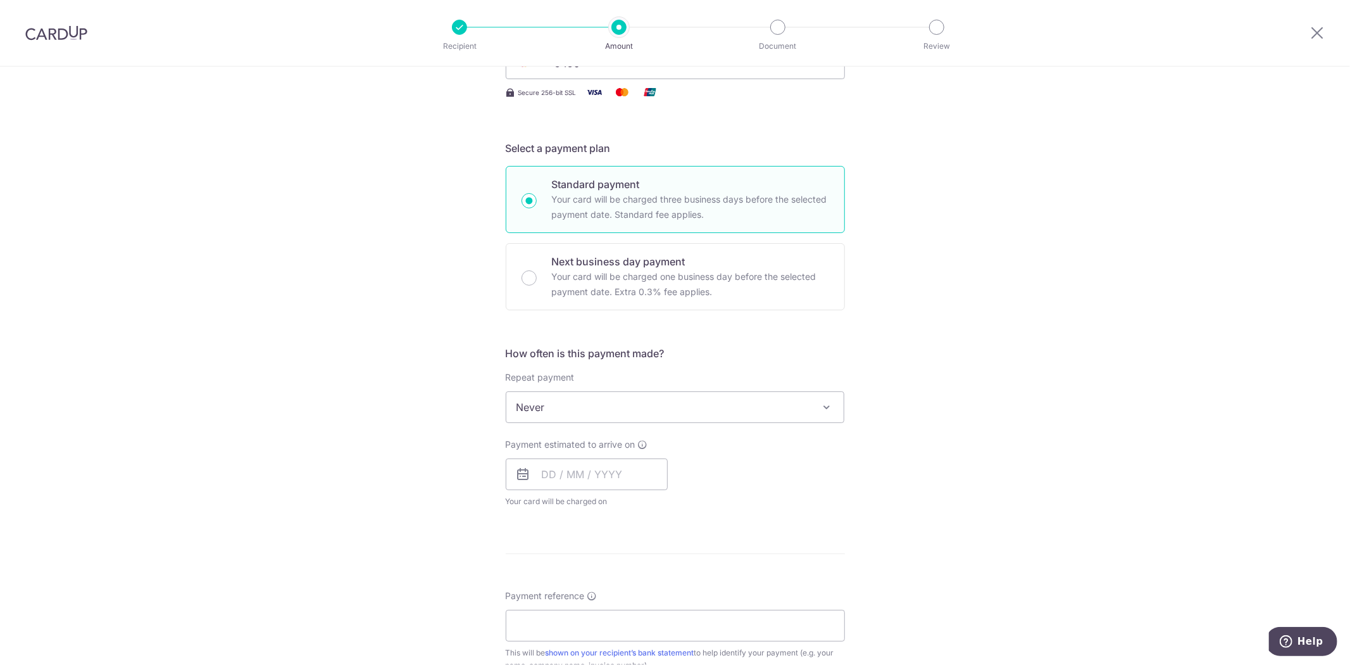
scroll to position [421, 0]
